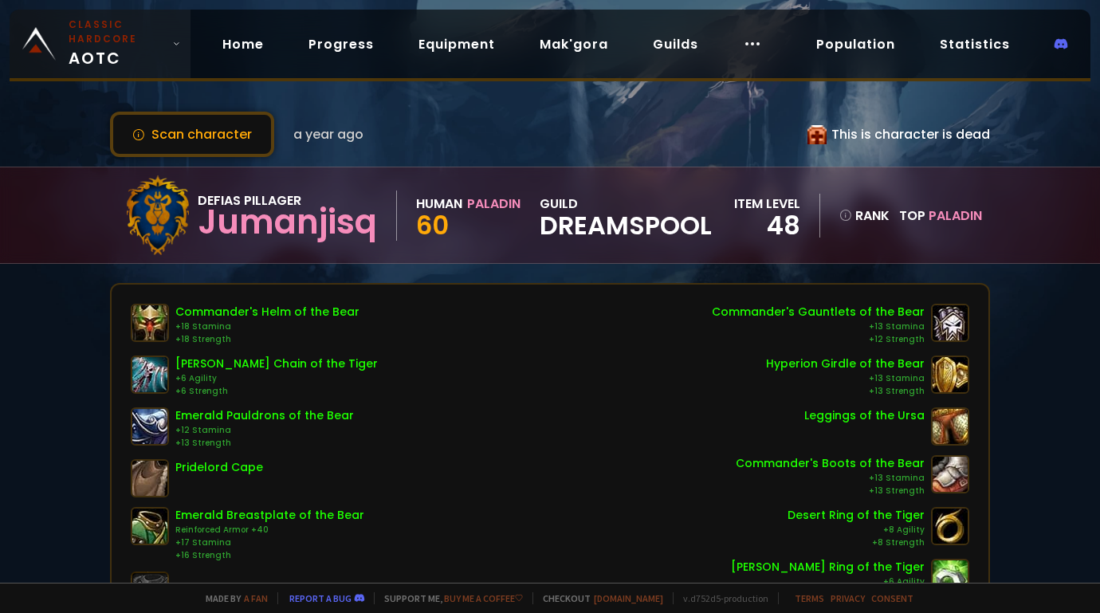
drag, startPoint x: 112, startPoint y: 49, endPoint x: 158, endPoint y: 66, distance: 49.2
click at [111, 49] on span "Classic Hardcore AOTC" at bounding box center [117, 44] width 97 height 53
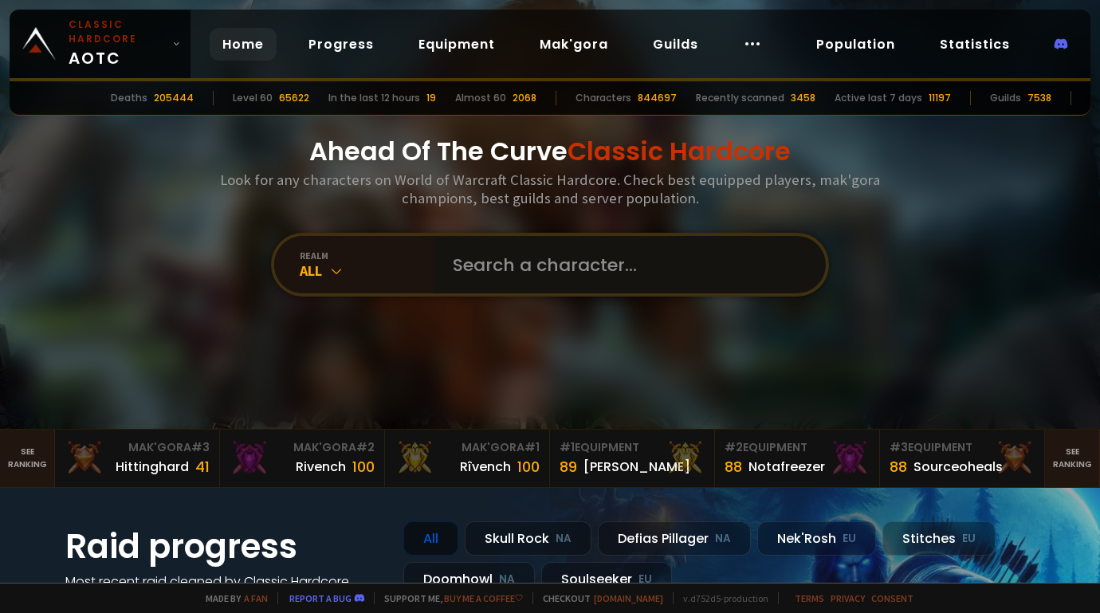
click at [511, 261] on input "text" at bounding box center [624, 264] width 363 height 57
paste input "Supamcflurry"
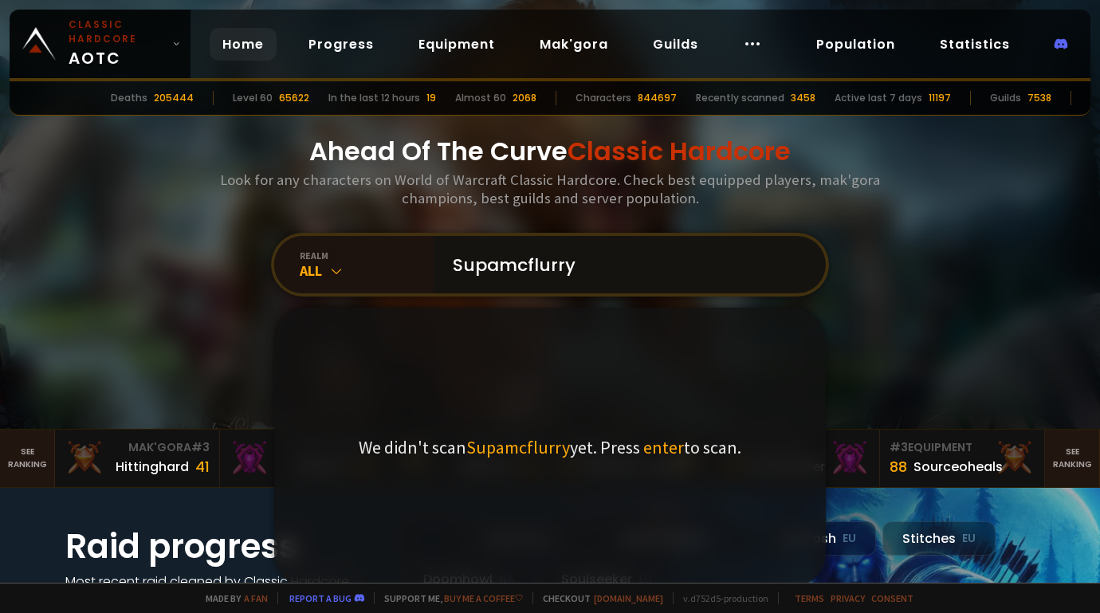
type input "Supamcflurry"
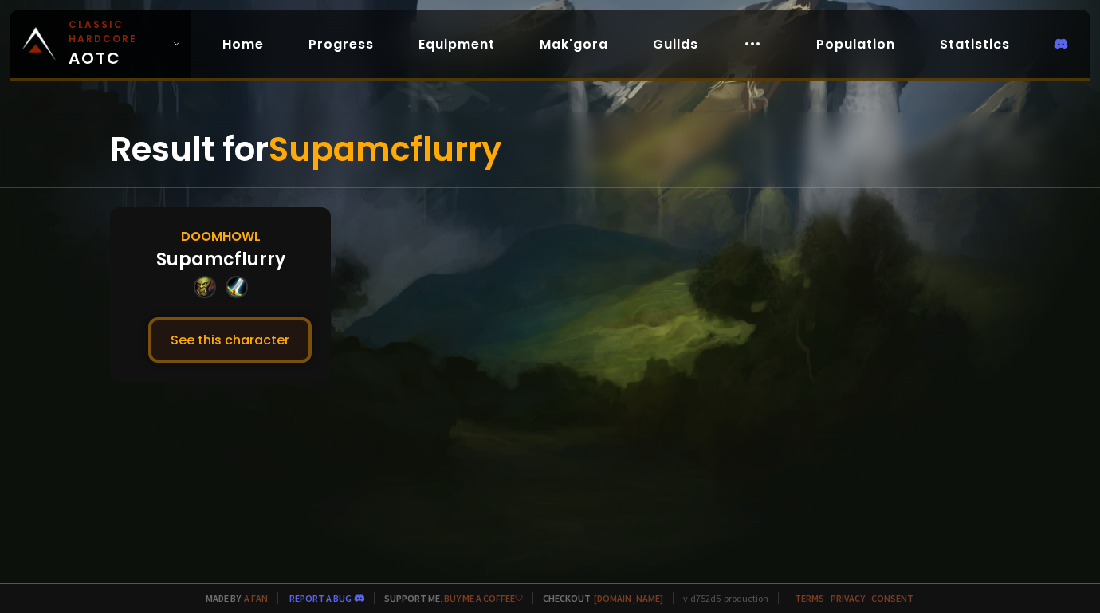
click at [250, 345] on button "See this character" at bounding box center [229, 339] width 163 height 45
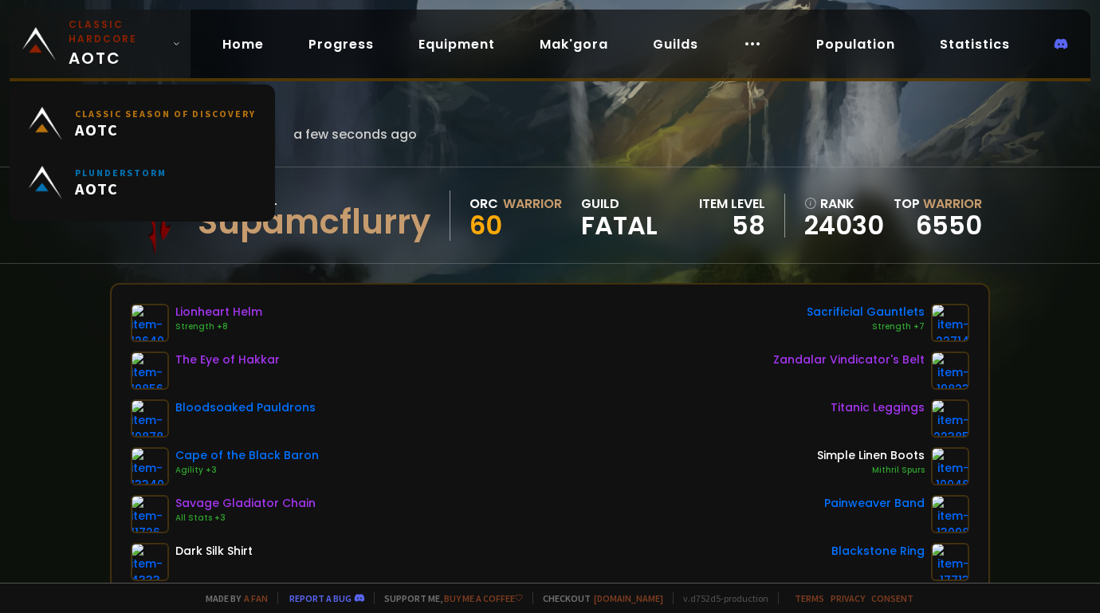
click at [144, 62] on span "Classic Hardcore AOTC" at bounding box center [117, 44] width 97 height 53
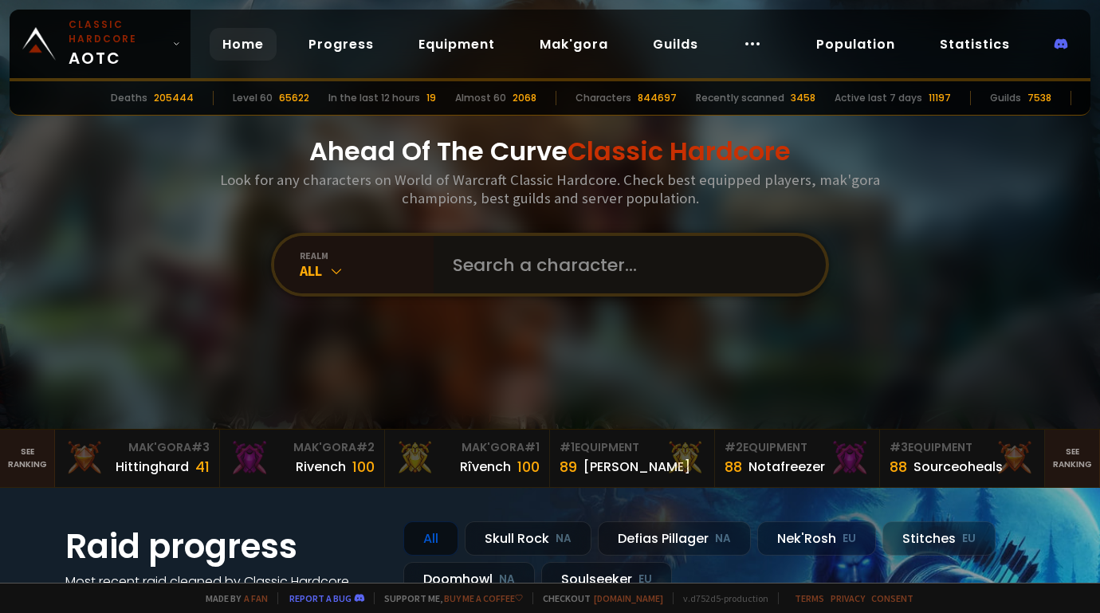
click at [549, 273] on input "text" at bounding box center [624, 264] width 363 height 57
type input "alibinhunter"
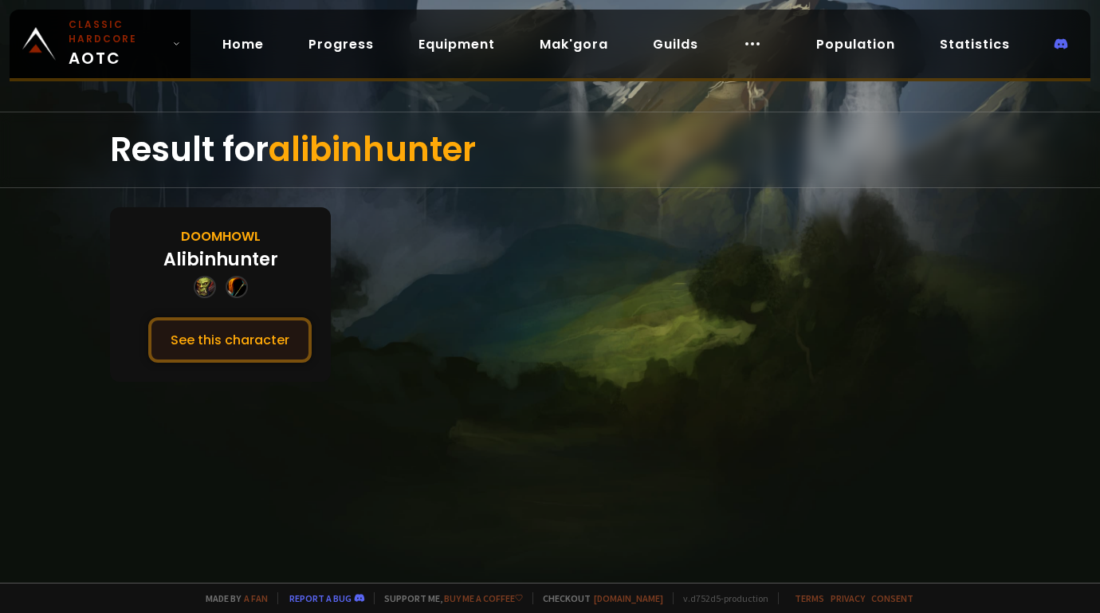
click at [247, 334] on button "See this character" at bounding box center [229, 339] width 163 height 45
